Goal: Task Accomplishment & Management: Manage account settings

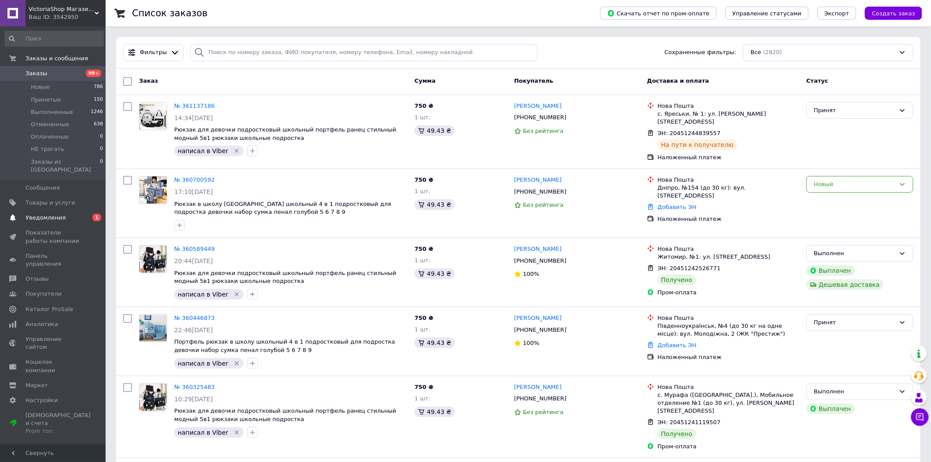
click at [80, 214] on span "Уведомления" at bounding box center [54, 218] width 56 height 8
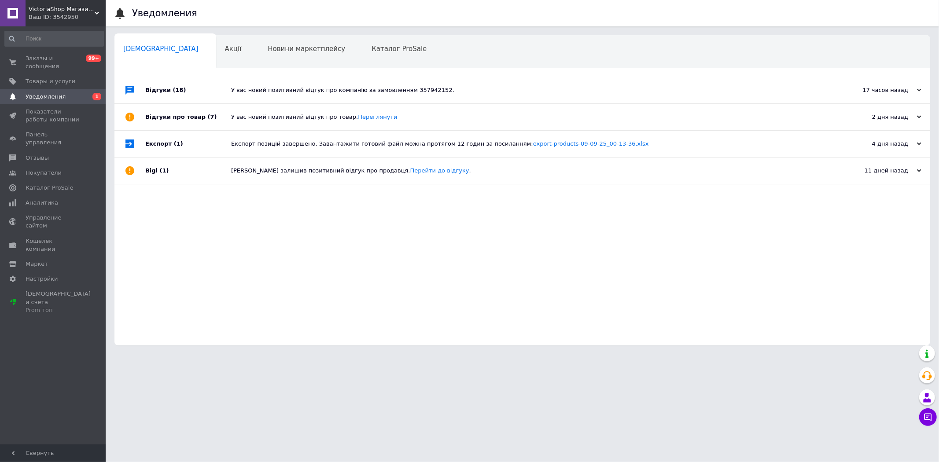
click at [276, 90] on div "У вас новий позитивний відгук про компанію за замовленням 357942152." at bounding box center [532, 90] width 602 height 8
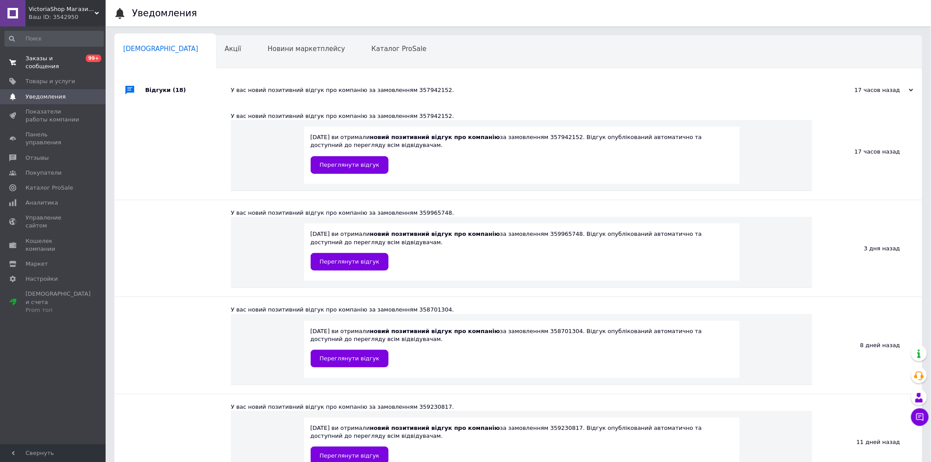
click at [62, 59] on span "Заказы и сообщения" at bounding box center [54, 63] width 56 height 16
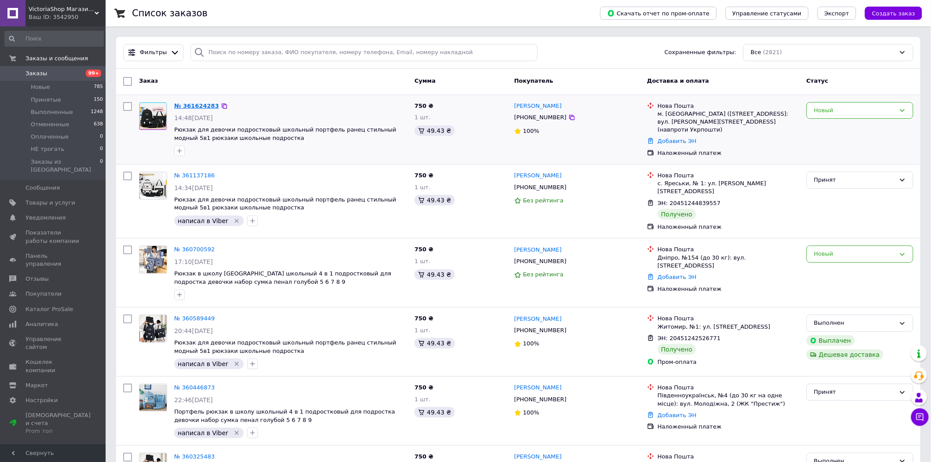
click at [204, 103] on link "№ 361624283" at bounding box center [196, 106] width 45 height 7
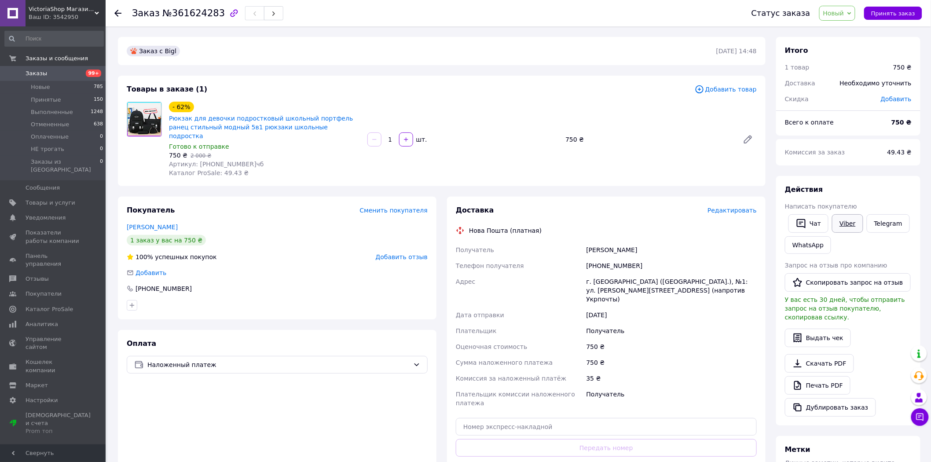
click at [855, 224] on link "Viber" at bounding box center [847, 223] width 31 height 18
drag, startPoint x: 172, startPoint y: 13, endPoint x: 210, endPoint y: 14, distance: 38.3
click at [210, 14] on span "№361624283" at bounding box center [193, 13] width 63 height 11
copy span "№361624283"
click at [617, 244] on div "[PERSON_NAME]" at bounding box center [672, 250] width 174 height 16
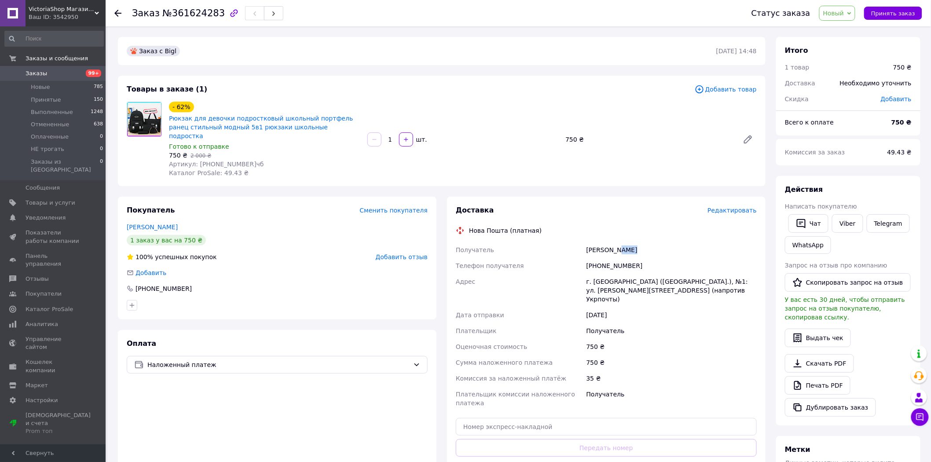
click at [617, 244] on div "[PERSON_NAME]" at bounding box center [672, 250] width 174 height 16
copy div "[PERSON_NAME]"
click at [624, 258] on div "[PHONE_NUMBER]" at bounding box center [672, 266] width 174 height 16
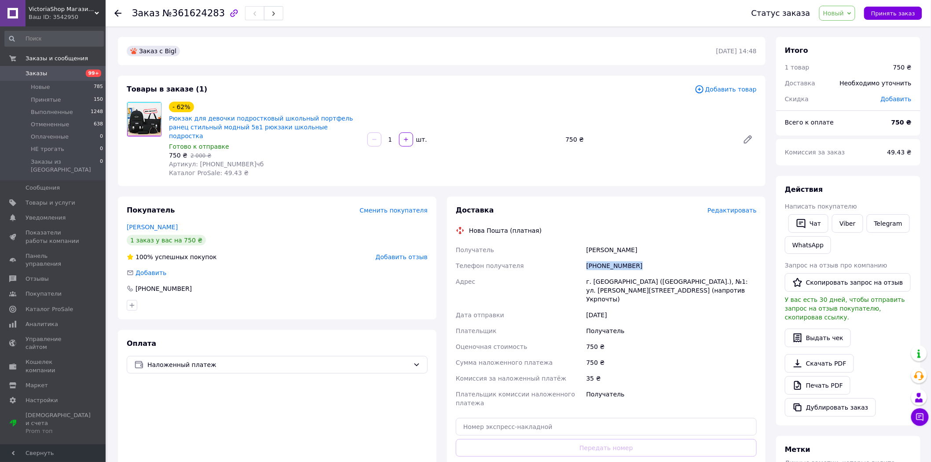
click at [624, 258] on div "[PHONE_NUMBER]" at bounding box center [672, 266] width 174 height 16
copy div "[PHONE_NUMBER]"
click at [662, 274] on div "г. [GEOGRAPHIC_DATA] ([GEOGRAPHIC_DATA].), №1: ул. [PERSON_NAME][STREET_ADDRESS…" at bounding box center [672, 290] width 174 height 33
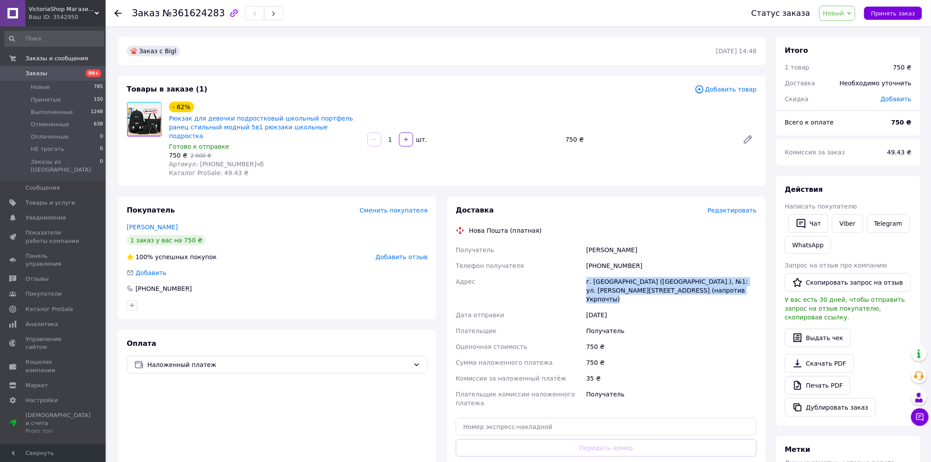
copy div "г. [GEOGRAPHIC_DATA] ([GEOGRAPHIC_DATA].), №1: ул. [PERSON_NAME][STREET_ADDRESS…"
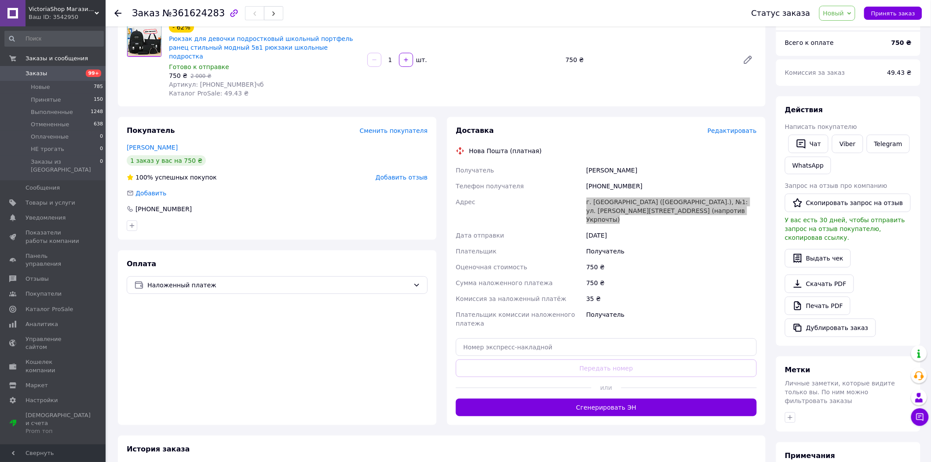
scroll to position [169, 0]
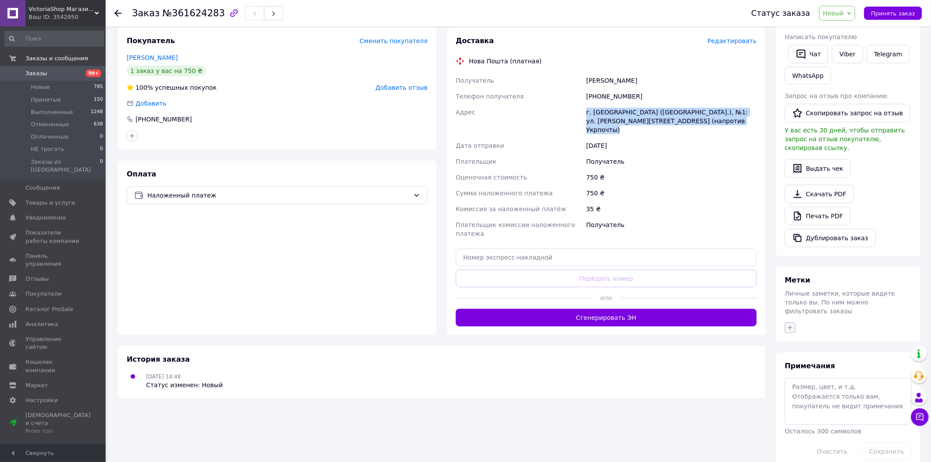
click at [789, 324] on icon "button" at bounding box center [790, 327] width 7 height 7
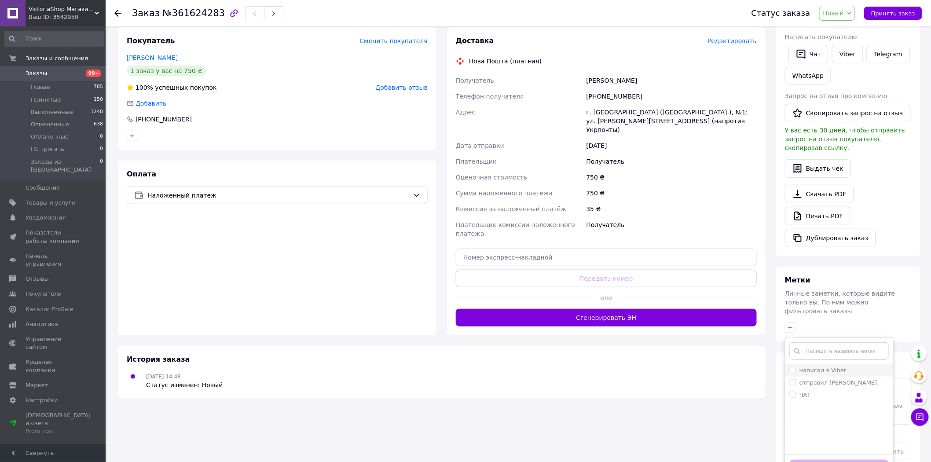
click at [794, 367] on input "написал в Viber" at bounding box center [793, 370] width 6 height 6
checkbox input "true"
click at [831, 460] on button "Добавить метку" at bounding box center [839, 468] width 99 height 17
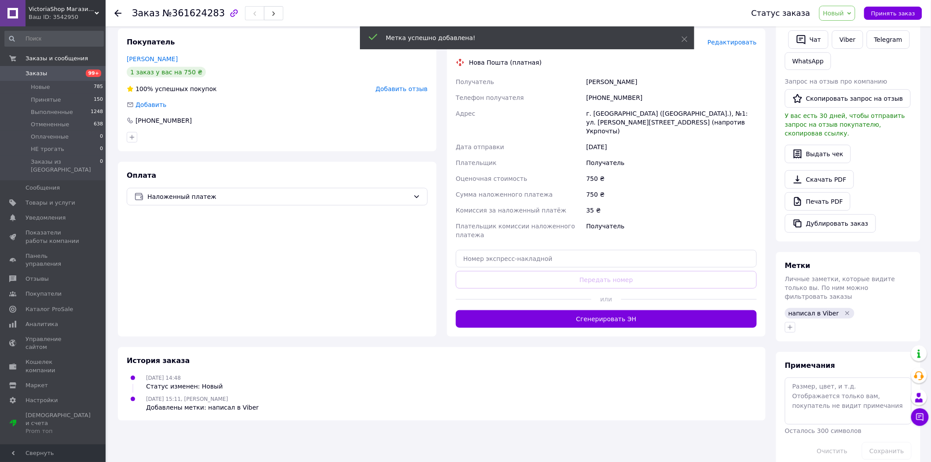
click at [838, 11] on span "Новый" at bounding box center [834, 13] width 21 height 7
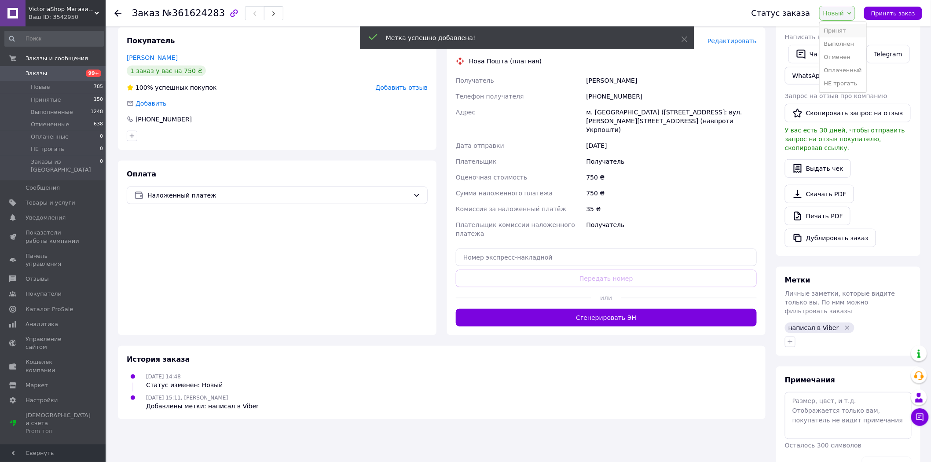
click at [840, 29] on li "Принят" at bounding box center [843, 30] width 47 height 13
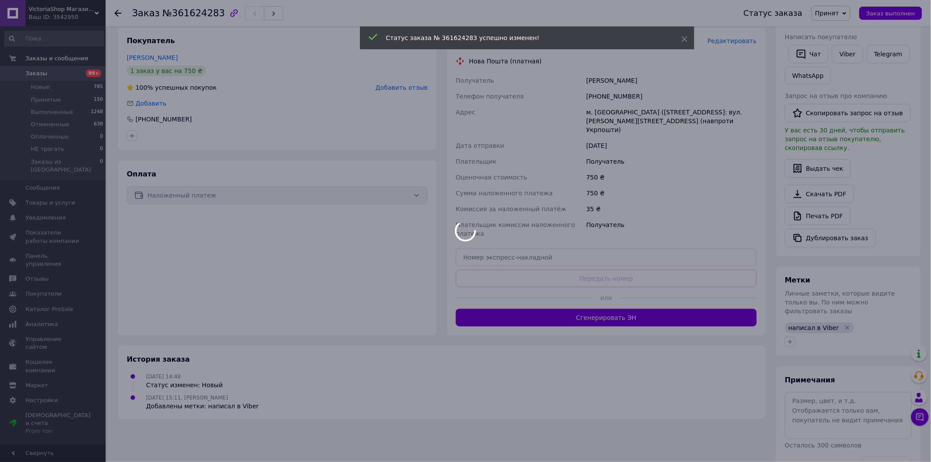
scroll to position [168, 0]
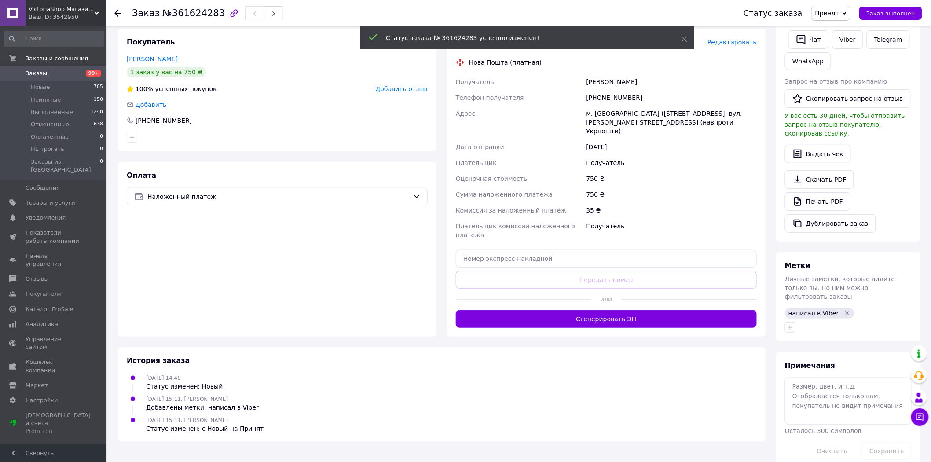
click at [40, 71] on span "Заказы" at bounding box center [37, 74] width 22 height 8
